Goal: Task Accomplishment & Management: Use online tool/utility

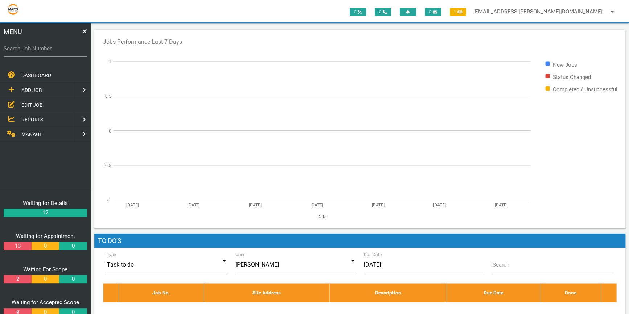
click at [4, 48] on label "Search Job Number" at bounding box center [45, 49] width 83 height 8
click at [4, 48] on input "Search Job Number" at bounding box center [45, 48] width 83 height 17
type input "1774"
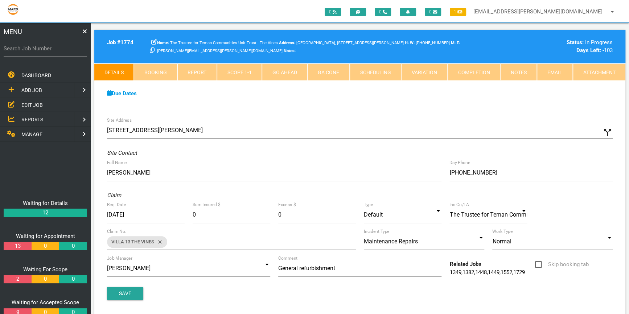
click at [244, 65] on link "Scope 1 - 1" at bounding box center [239, 71] width 45 height 17
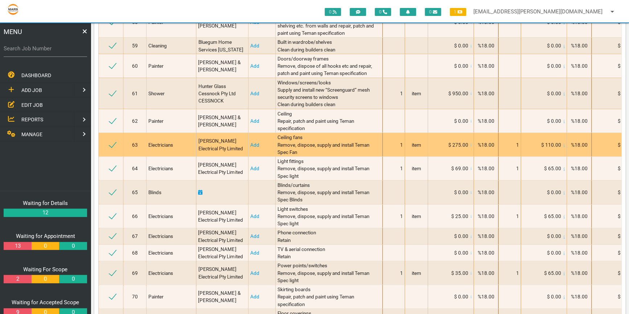
scroll to position [1352, 0]
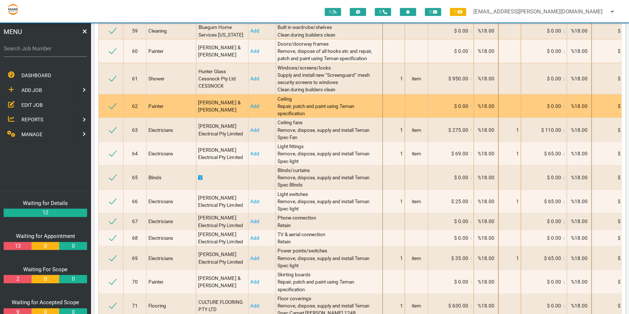
click at [335, 117] on span "Ceiling Repair, patch and paint using Teman specification" at bounding box center [316, 106] width 78 height 21
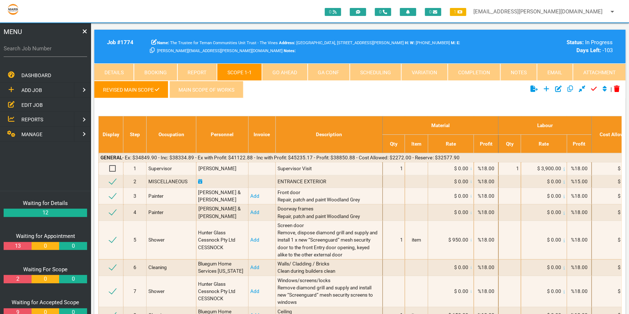
scroll to position [0, 0]
click at [555, 69] on link "Email" at bounding box center [555, 71] width 36 height 17
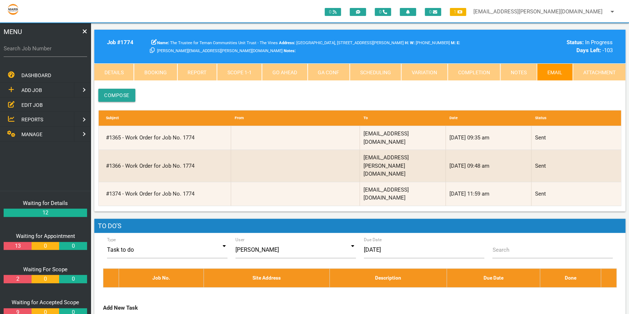
click at [244, 69] on link "Scope 1 - 1" at bounding box center [239, 71] width 45 height 17
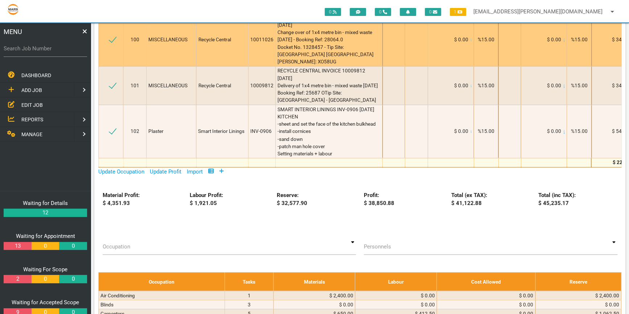
scroll to position [2407, 0]
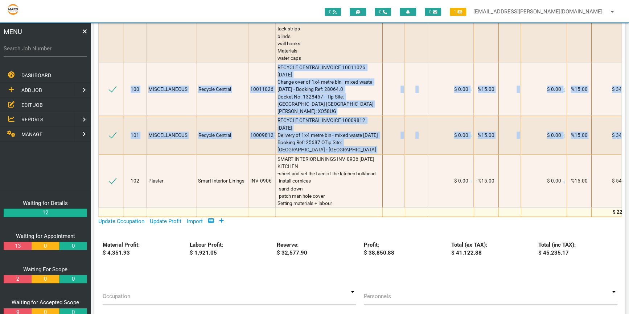
drag, startPoint x: 628, startPoint y: 239, endPoint x: 626, endPoint y: 170, distance: 68.9
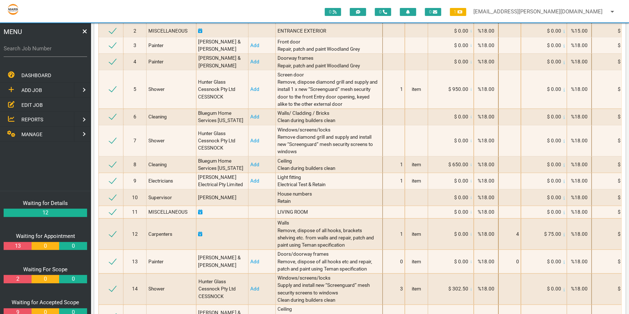
scroll to position [0, 0]
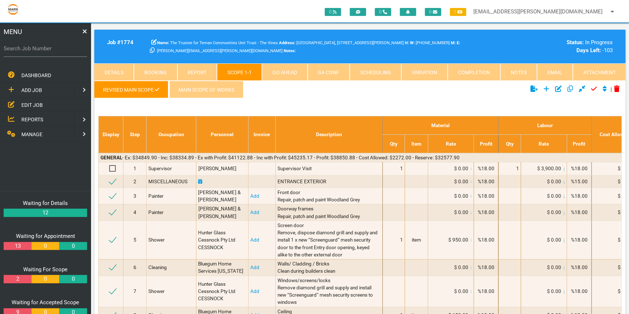
click at [323, 69] on link "GA Conf" at bounding box center [329, 71] width 42 height 17
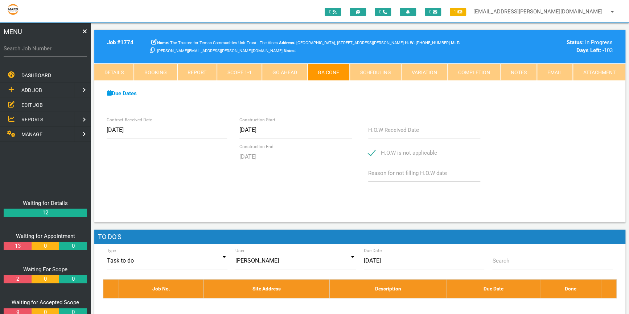
click at [378, 70] on link "Scheduling" at bounding box center [375, 71] width 51 height 17
select select "8"
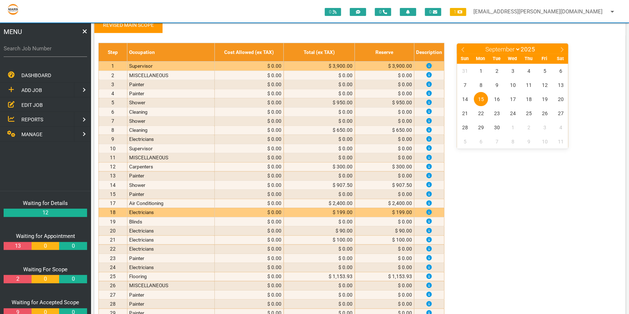
scroll to position [66, 0]
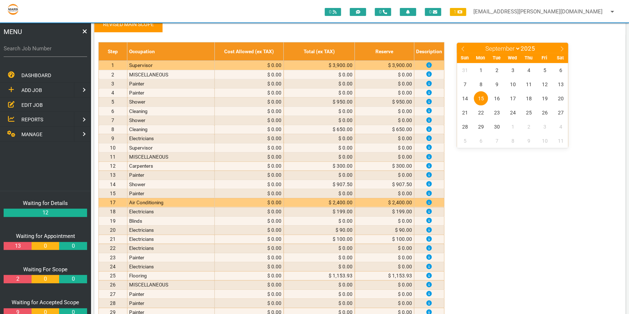
click at [178, 202] on td "Air Conditioning" at bounding box center [170, 202] width 87 height 9
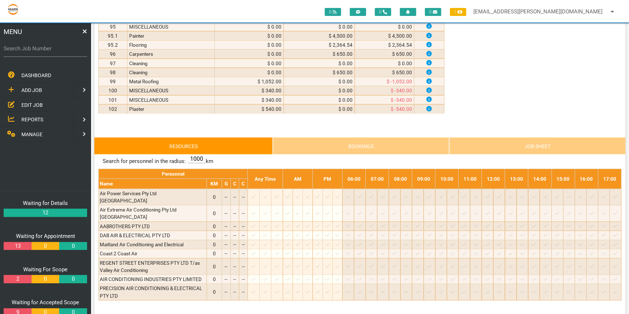
scroll to position [989, 0]
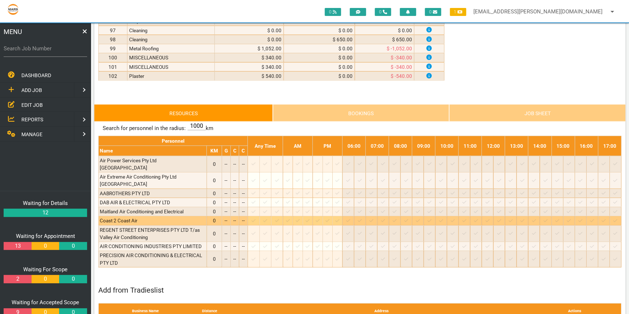
click at [255, 219] on icon at bounding box center [253, 221] width 4 height 5
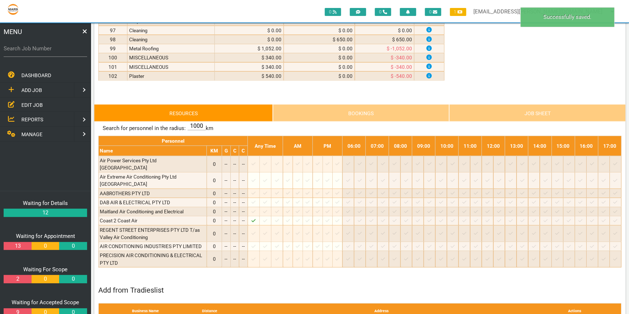
click at [544, 110] on link "Job Sheet" at bounding box center [537, 112] width 176 height 17
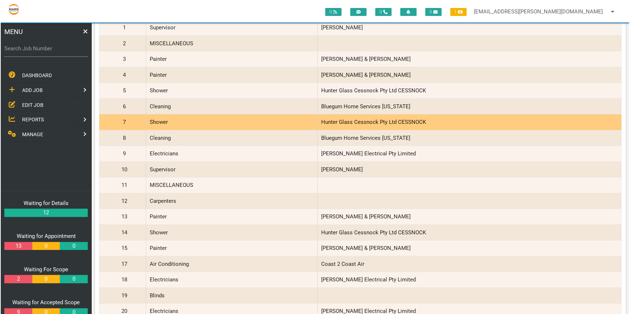
scroll to position [1154, 0]
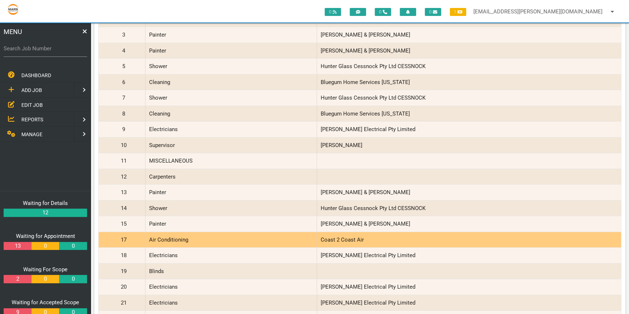
click at [268, 236] on div "Air Conditioning" at bounding box center [231, 240] width 172 height 16
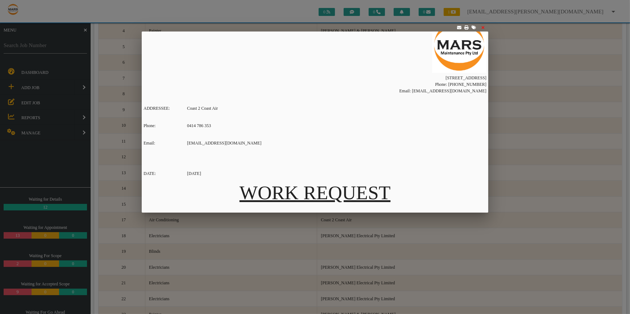
scroll to position [0, 0]
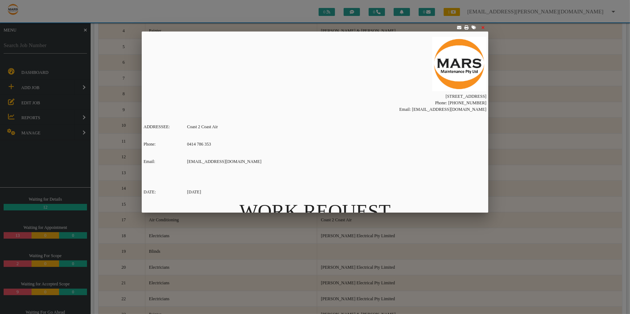
click at [458, 26] on icon at bounding box center [459, 27] width 4 height 3
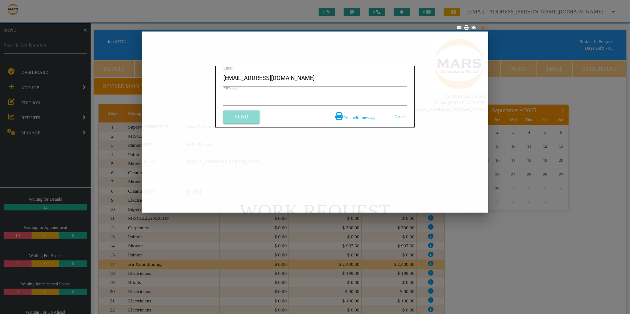
click at [242, 116] on link "Send" at bounding box center [241, 117] width 36 height 13
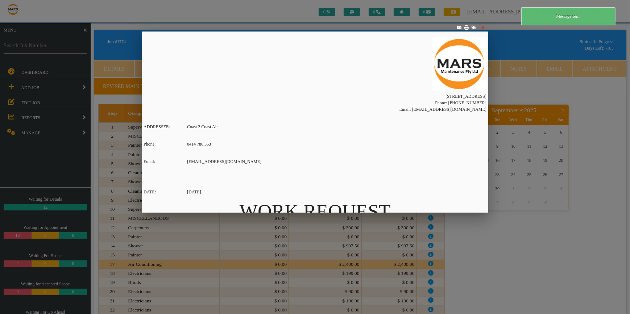
click at [569, 82] on div at bounding box center [315, 117] width 630 height 393
click at [484, 26] on icon at bounding box center [483, 27] width 3 height 4
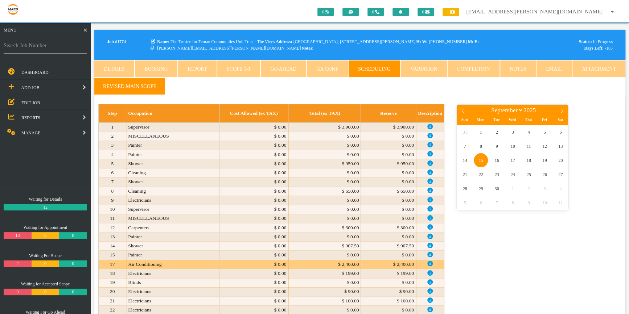
click at [215, 89] on ul "Revised Main scope" at bounding box center [359, 87] width 531 height 19
